Goal: Task Accomplishment & Management: Manage account settings

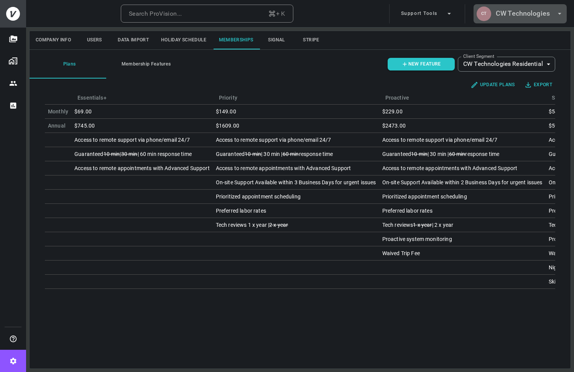
click at [514, 16] on h6 "CW Technologies" at bounding box center [522, 13] width 54 height 11
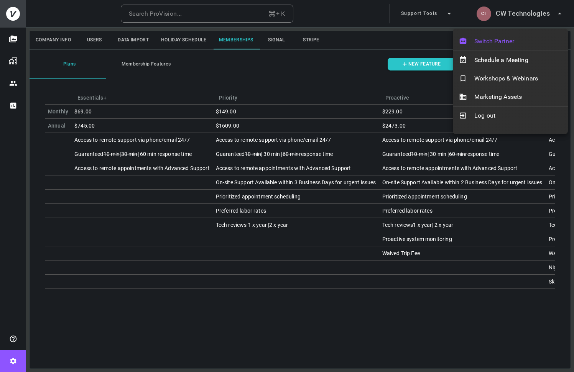
click at [500, 43] on span "Switch Partner" at bounding box center [517, 41] width 87 height 9
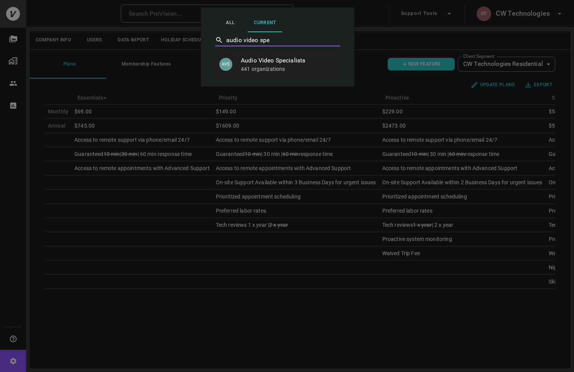
type input "Audio Video Specialists"
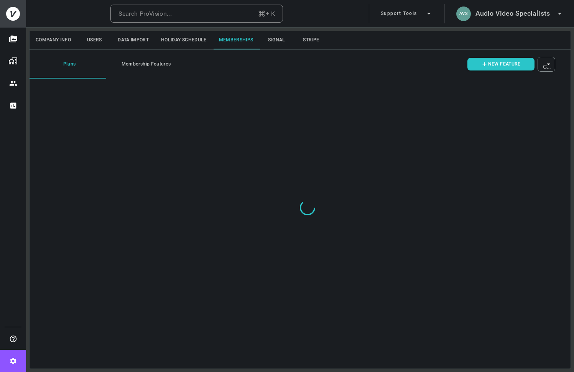
type input "ovbid-fc2a923a-d0e1-469b-818e-b350a5547a84"
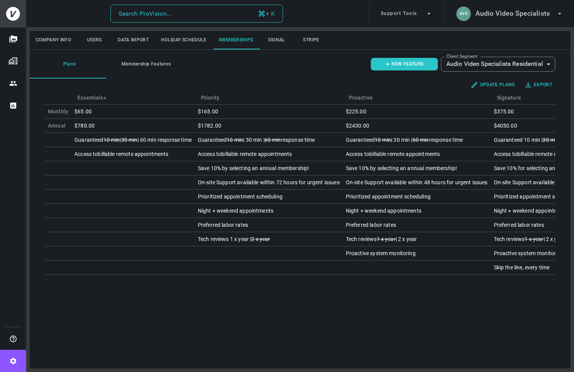
click at [201, 15] on button "Search ProVision... + K" at bounding box center [196, 14] width 172 height 18
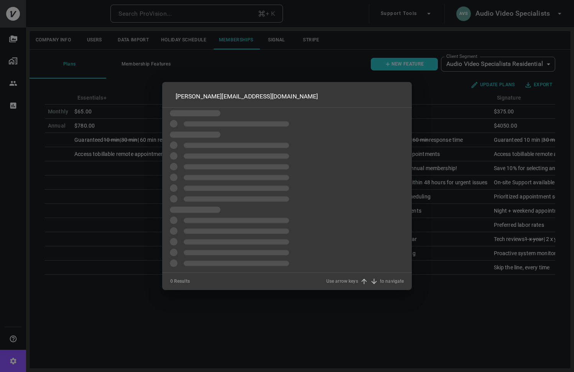
type input "[PERSON_NAME][EMAIL_ADDRESS][DOMAIN_NAME]"
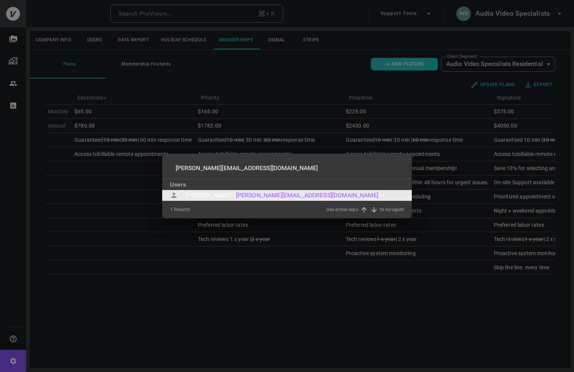
click at [199, 194] on div "[PERSON_NAME] (" at bounding box center [210, 195] width 50 height 9
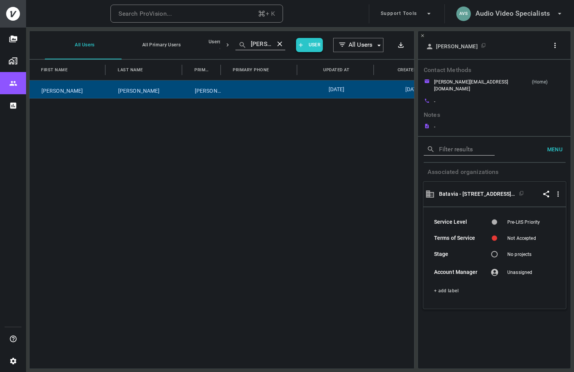
click at [557, 46] on icon "button" at bounding box center [555, 45] width 8 height 8
click at [544, 69] on p "Copy Client ID" at bounding box center [542, 73] width 38 height 9
